Goal: Download file/media

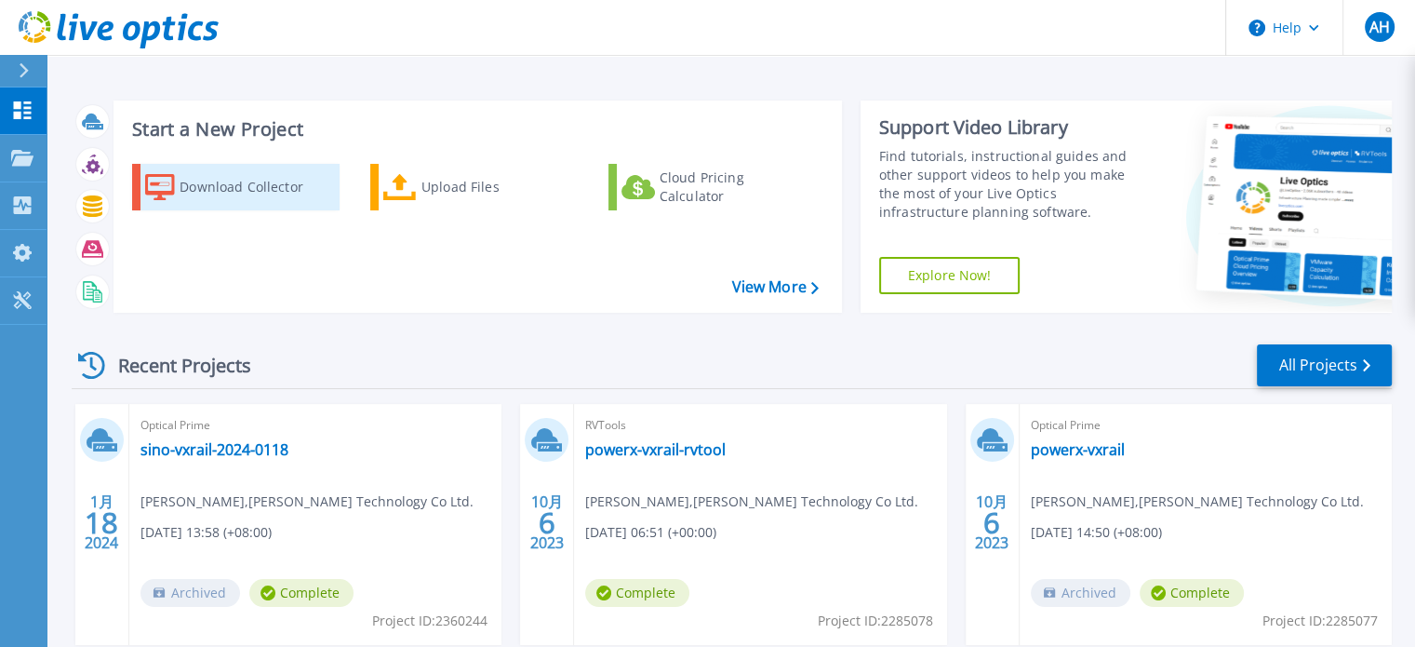
click at [275, 194] on div "Download Collector" at bounding box center [254, 186] width 149 height 37
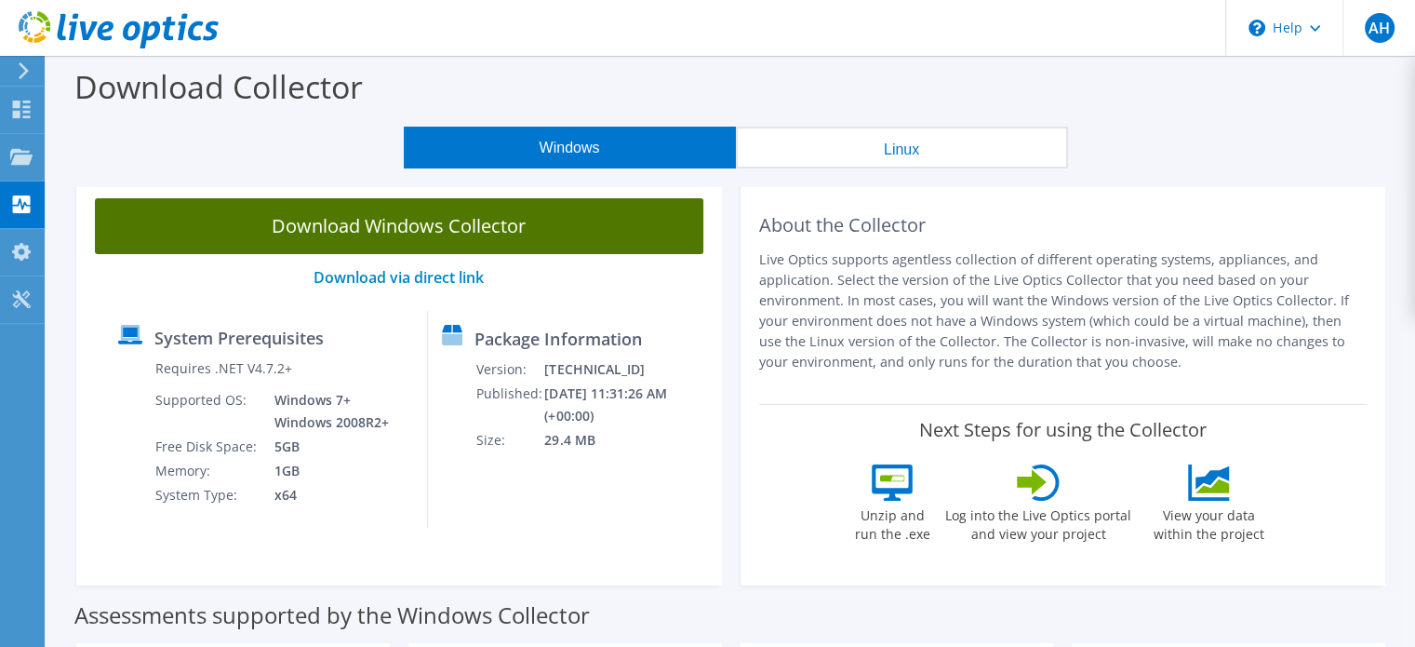
click at [541, 234] on link "Download Windows Collector" at bounding box center [399, 226] width 609 height 56
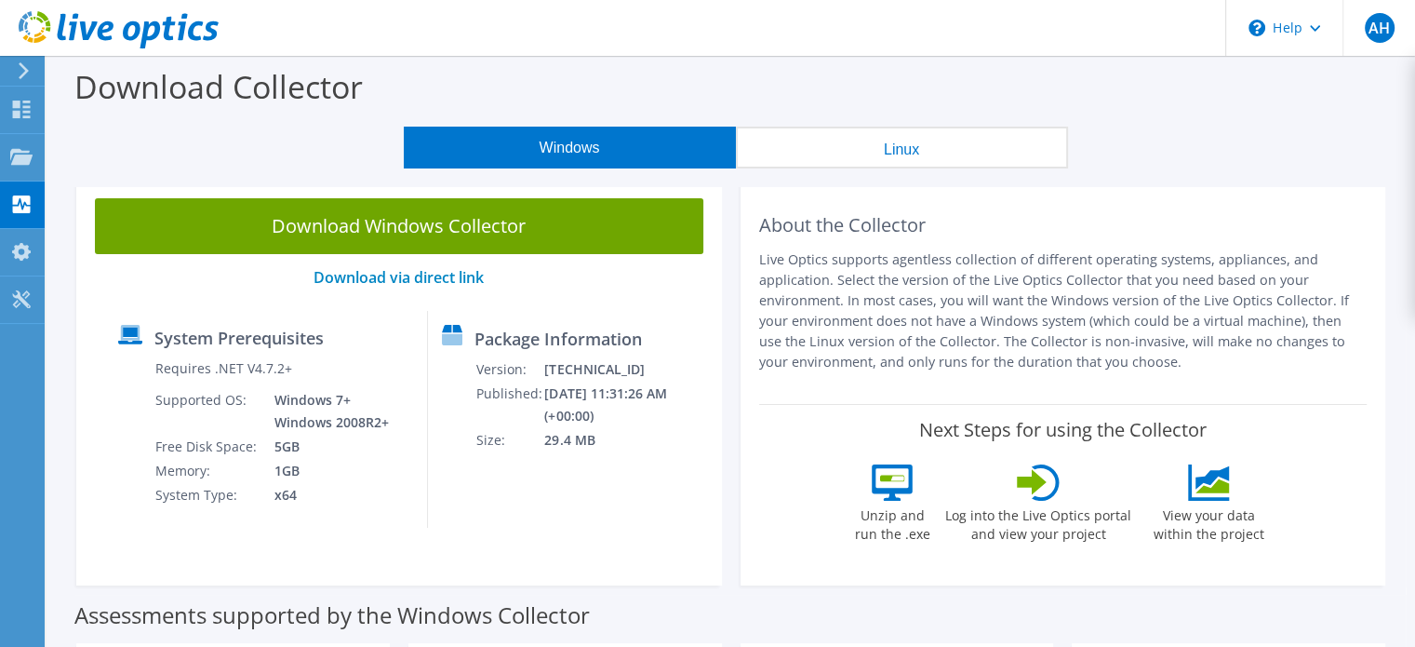
click at [741, 601] on div "Assessments supported by the Windows Collector" at bounding box center [730, 610] width 1313 height 47
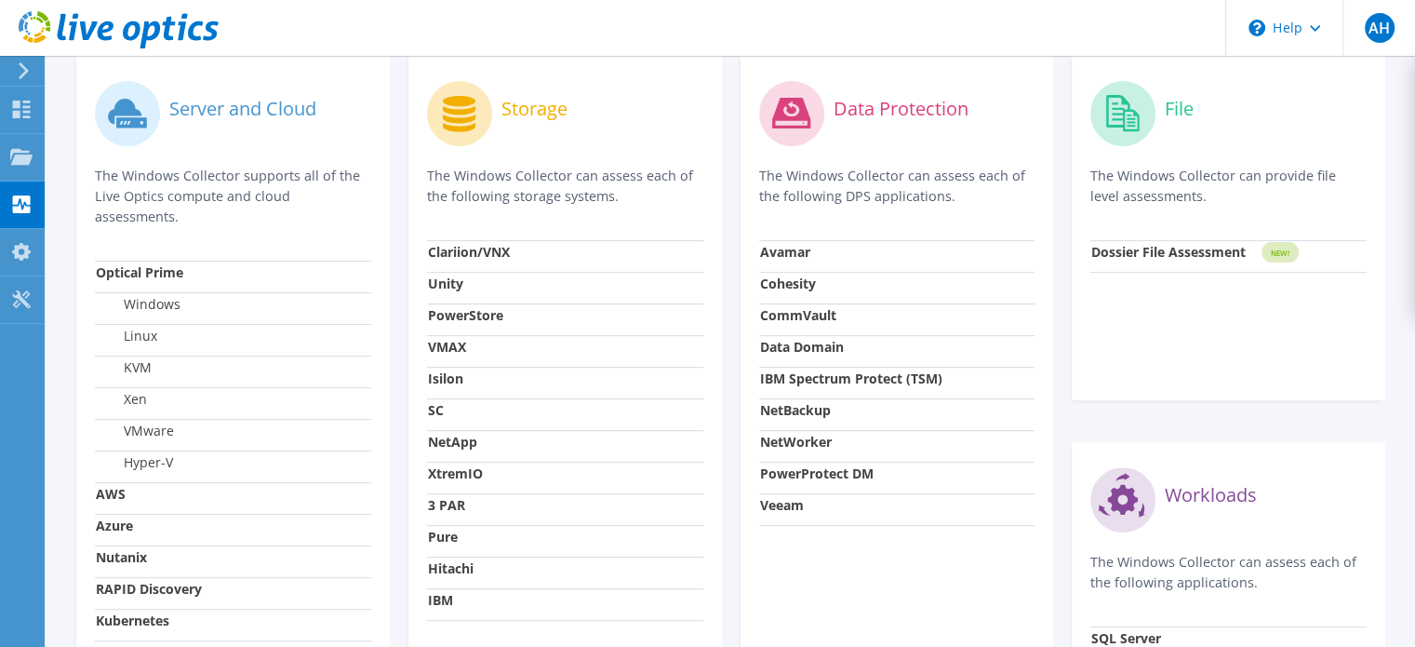
scroll to position [558, 0]
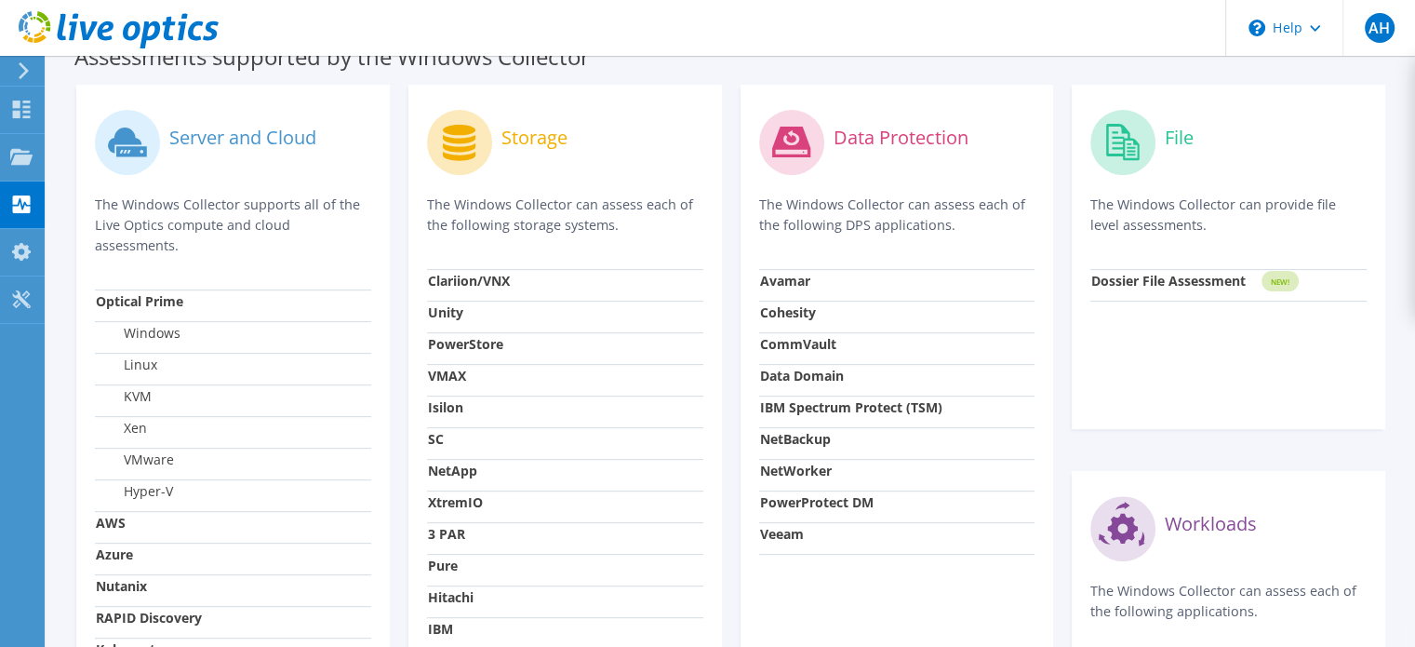
click at [471, 157] on icon at bounding box center [459, 143] width 33 height 36
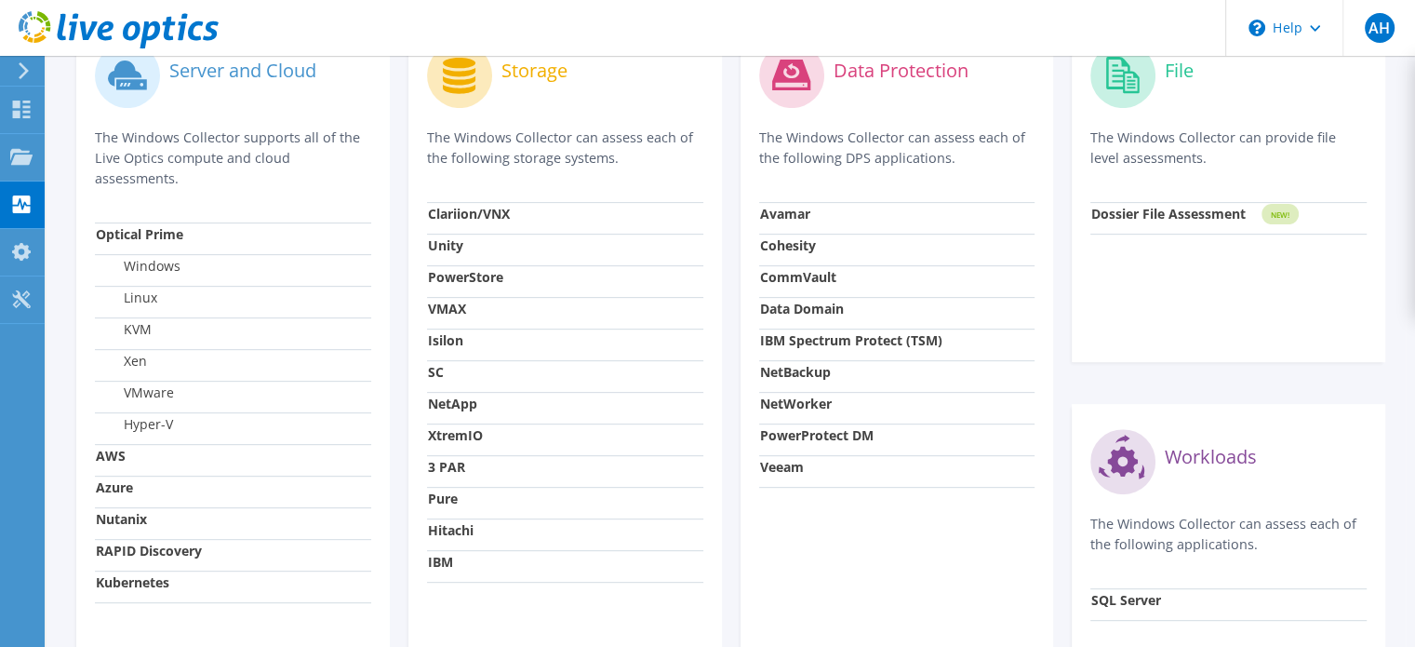
scroll to position [651, 0]
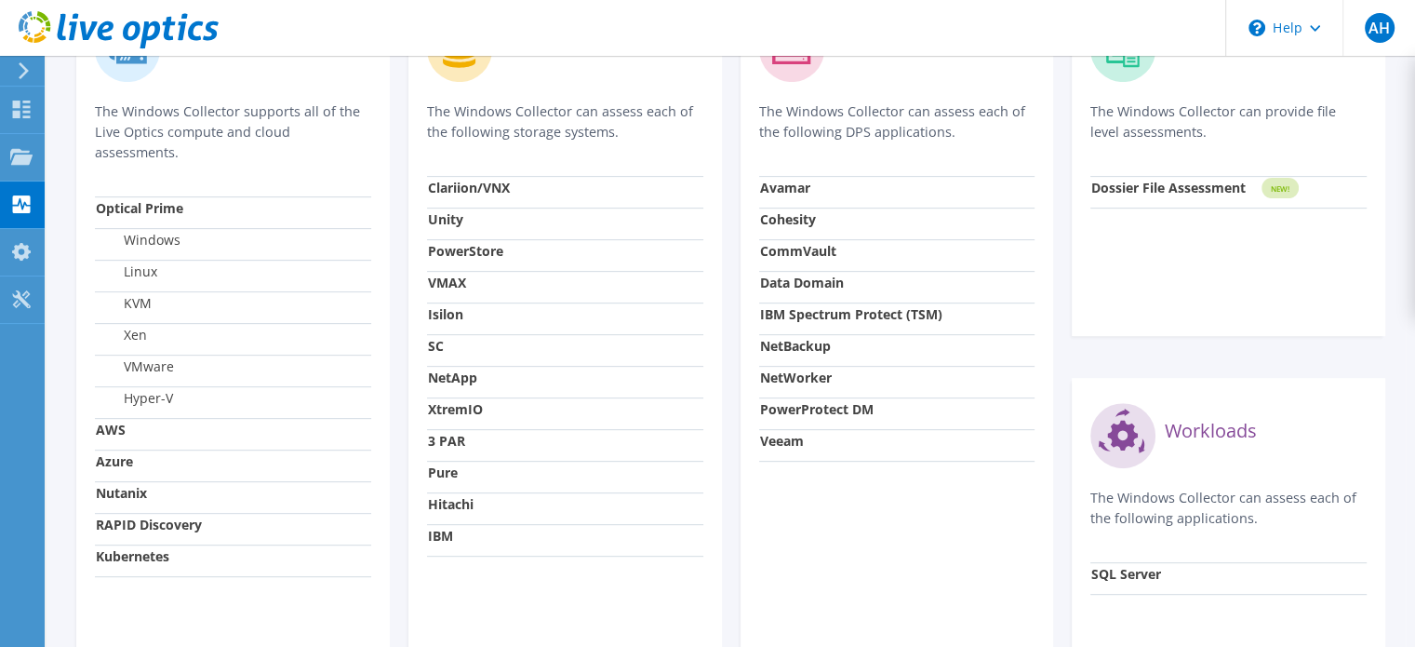
click at [460, 386] on strong "NetApp" at bounding box center [452, 378] width 49 height 18
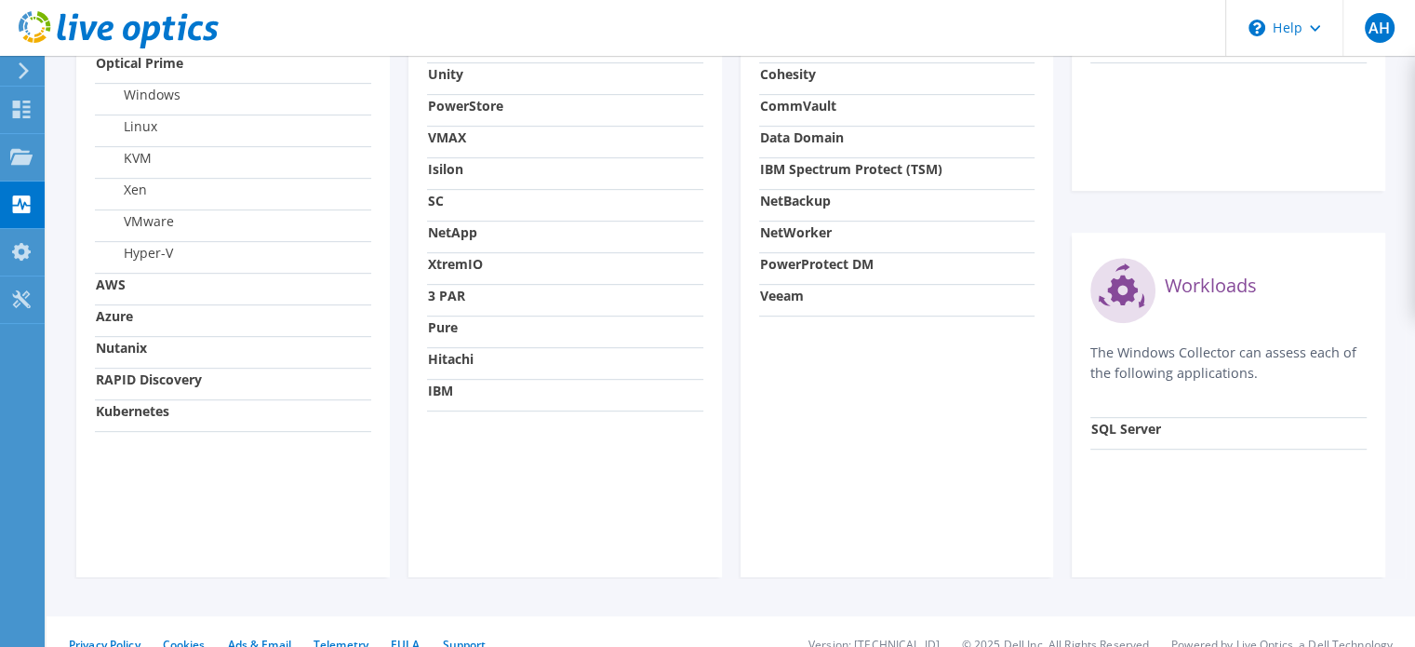
scroll to position [822, 0]
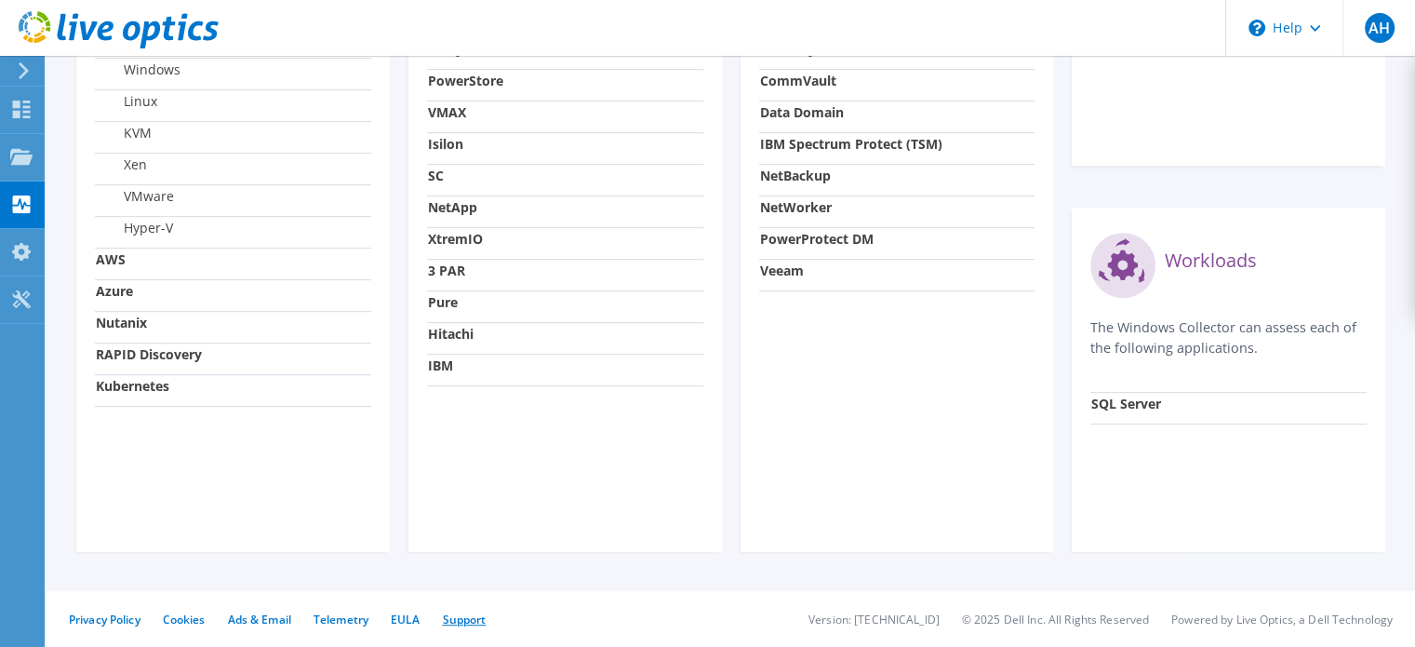
click at [448, 621] on link "Support" at bounding box center [464, 619] width 44 height 16
click at [22, 293] on use at bounding box center [21, 299] width 18 height 18
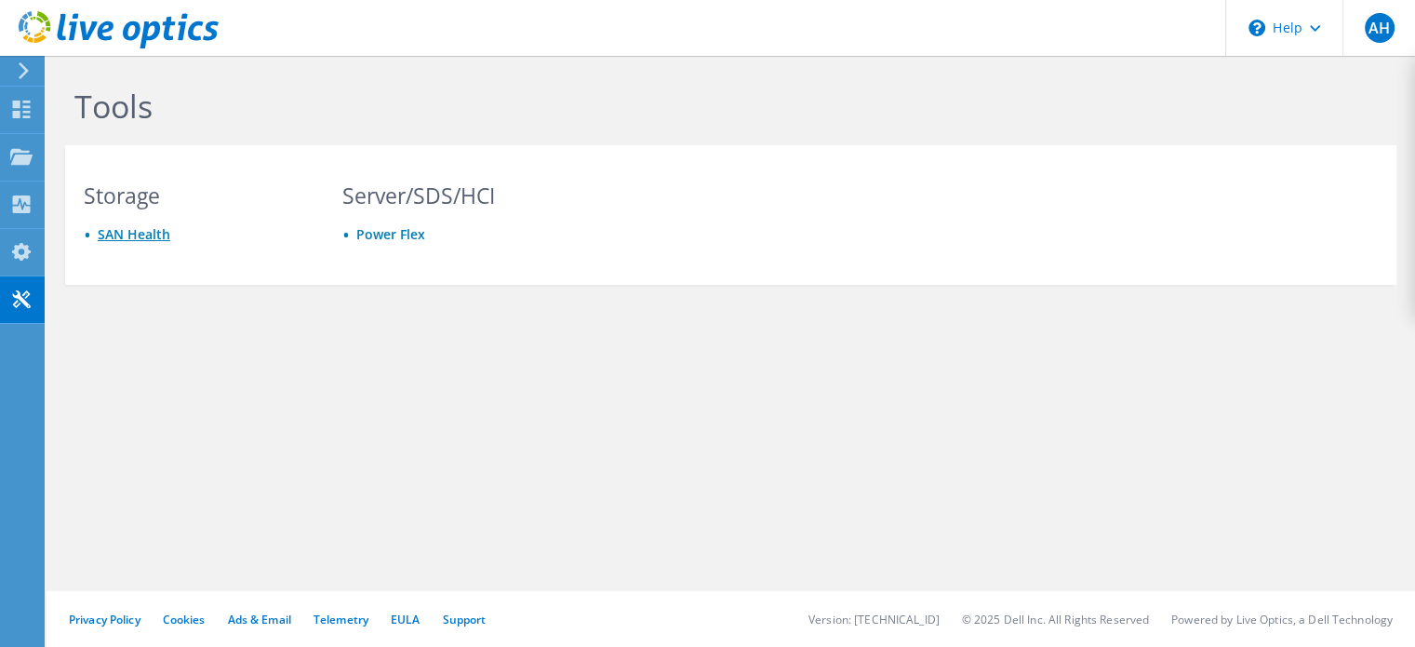
click at [117, 234] on link "SAN Health" at bounding box center [134, 234] width 73 height 18
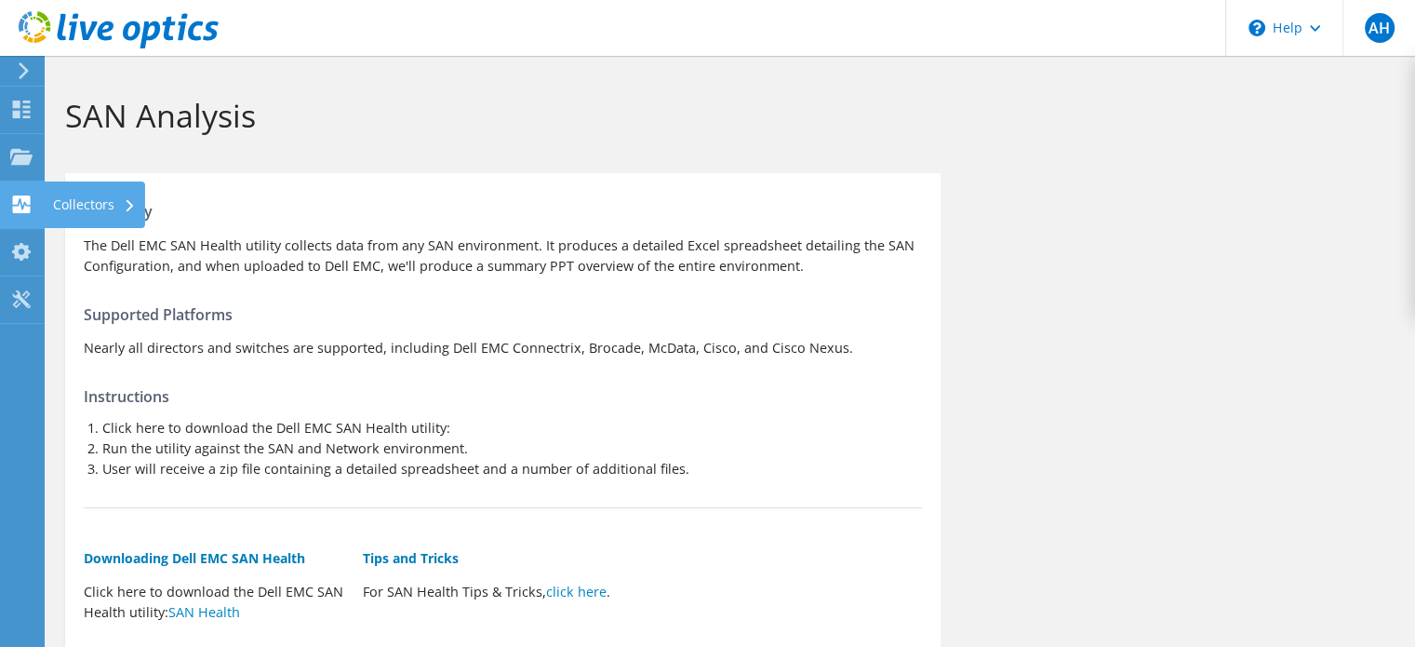
click at [69, 206] on div "Collectors" at bounding box center [94, 204] width 101 height 47
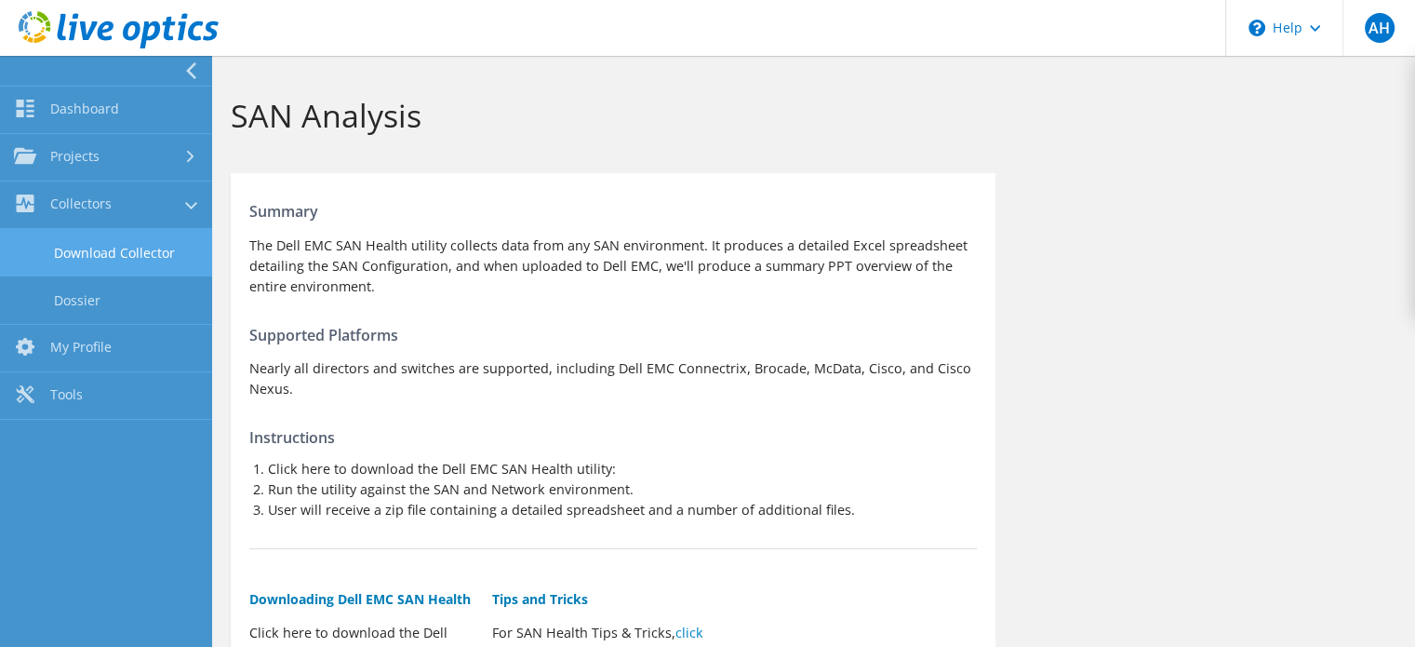
click at [164, 259] on link "Download Collector" at bounding box center [106, 252] width 212 height 47
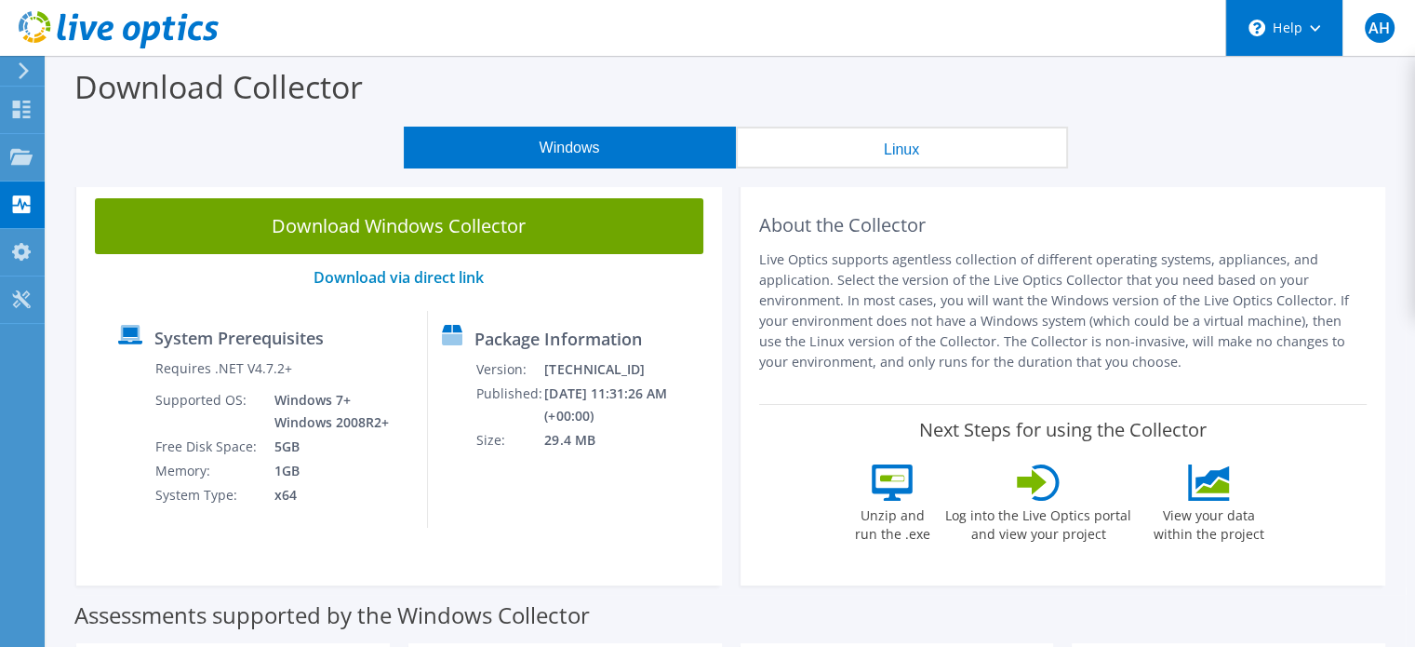
click at [1320, 26] on div "\n Help" at bounding box center [1284, 28] width 117 height 56
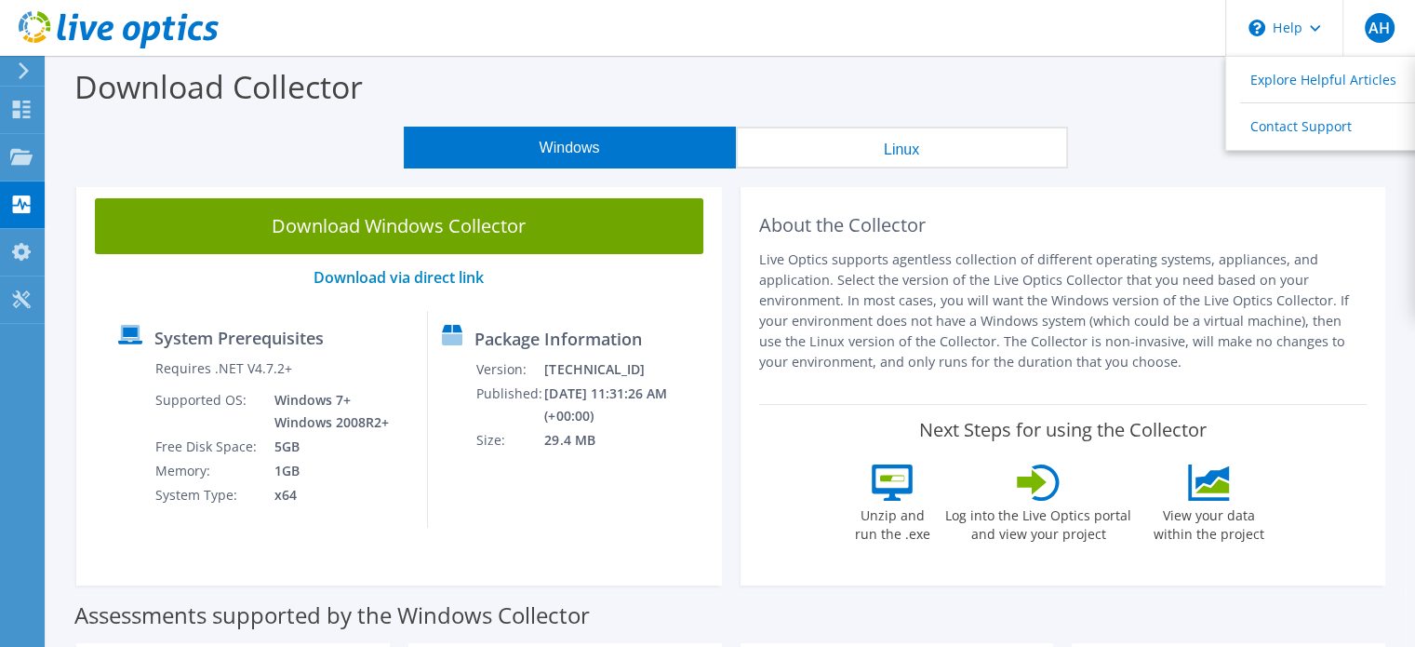
click at [24, 75] on icon at bounding box center [24, 70] width 14 height 17
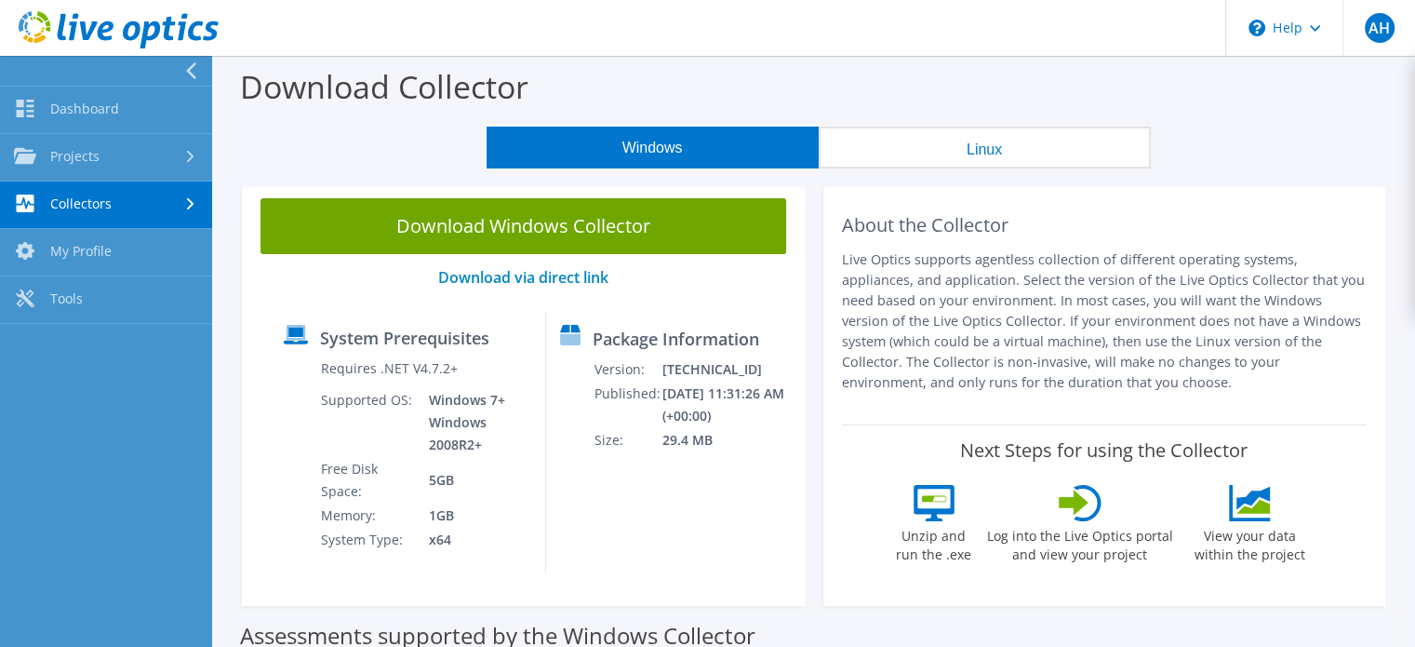
click at [751, 68] on div "Download Collector" at bounding box center [813, 91] width 1185 height 71
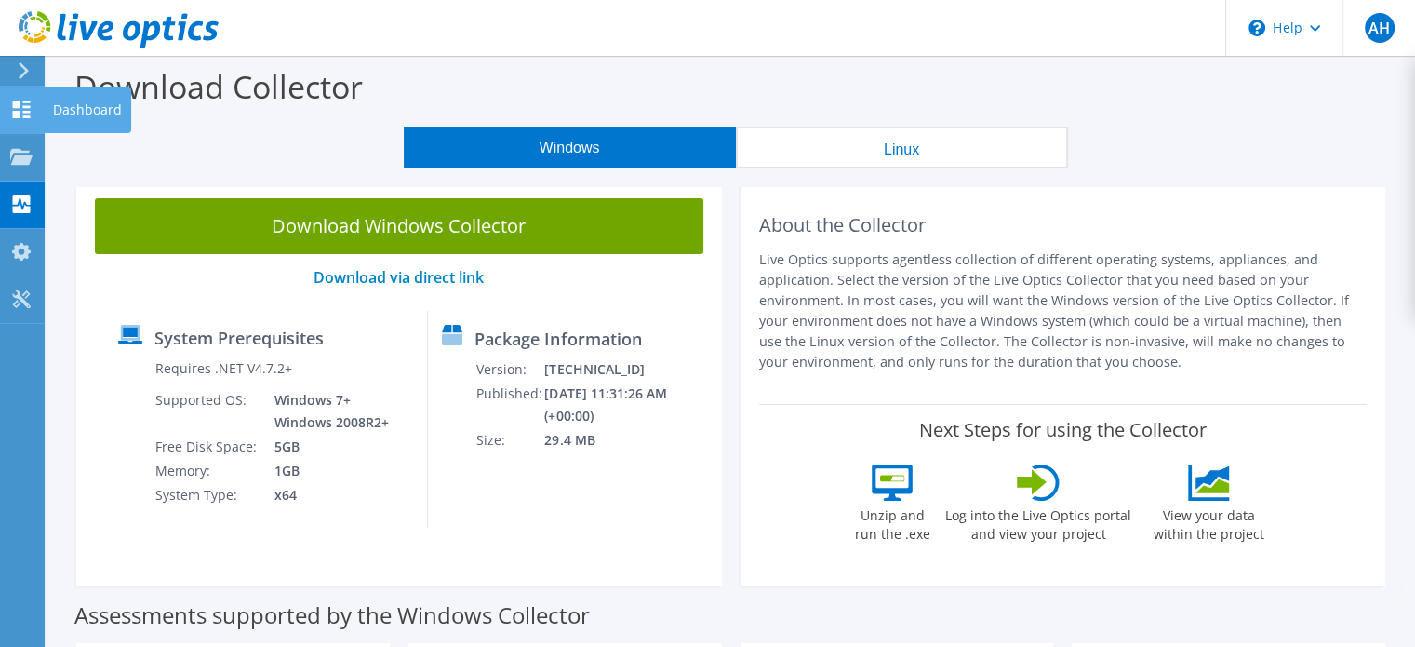
click at [80, 114] on div "Dashboard" at bounding box center [87, 110] width 87 height 47
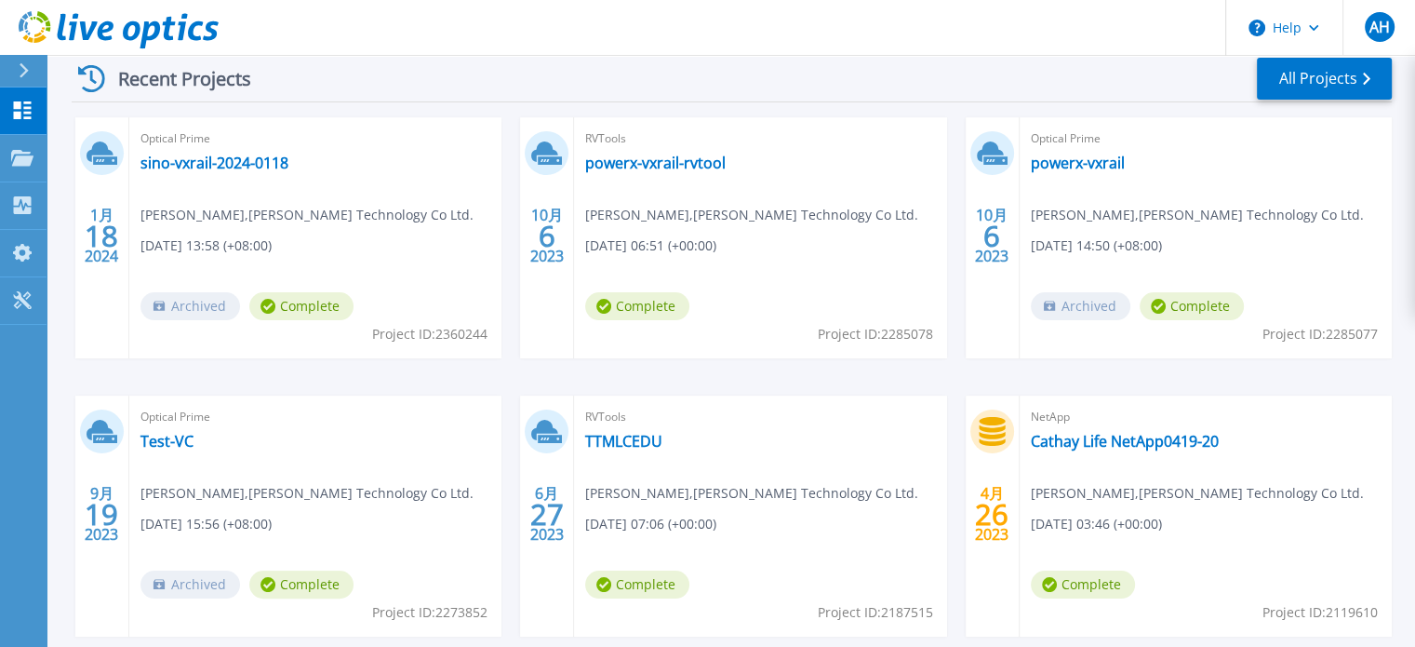
scroll to position [383, 0]
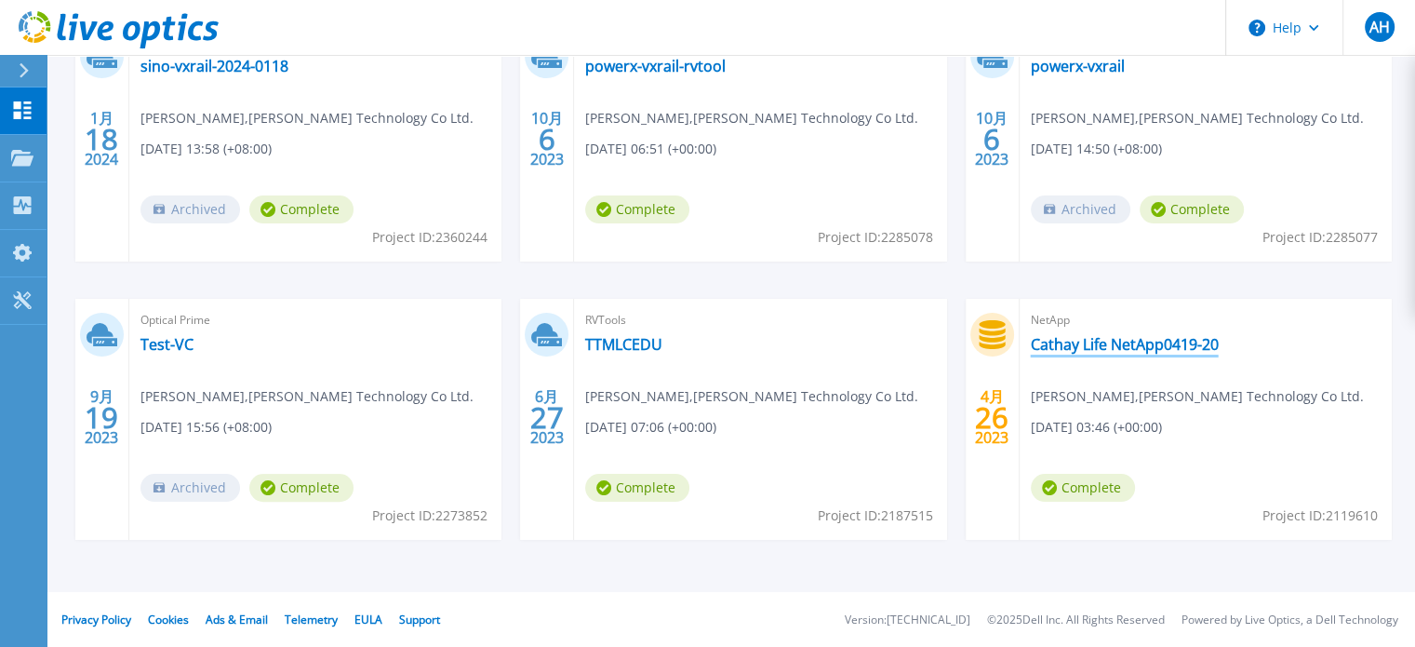
click at [1193, 345] on link "Cathay Life NetApp0419-20" at bounding box center [1125, 344] width 188 height 19
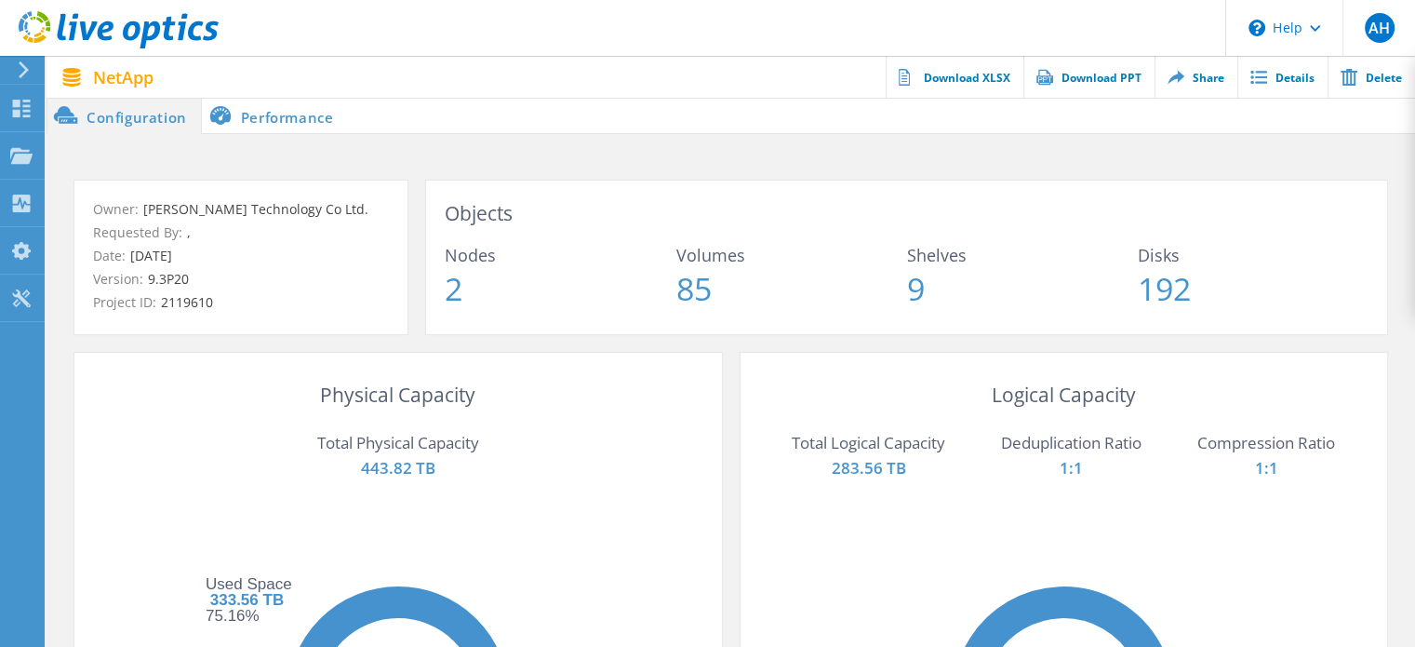
click at [306, 129] on li "Performance" at bounding box center [275, 115] width 146 height 37
